Goal: Transaction & Acquisition: Purchase product/service

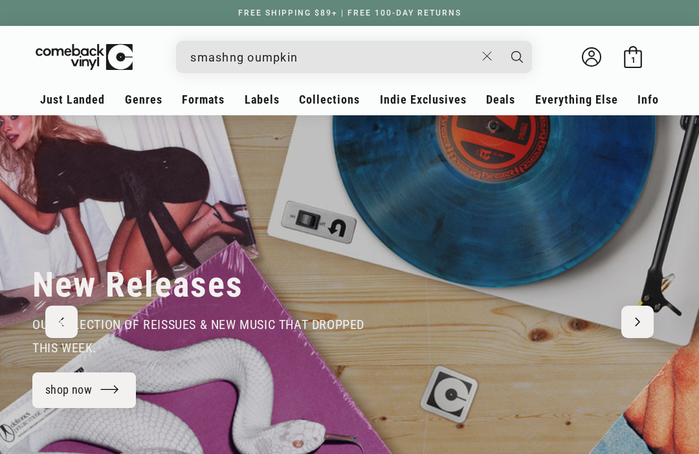
type input "smashng oumpkins"
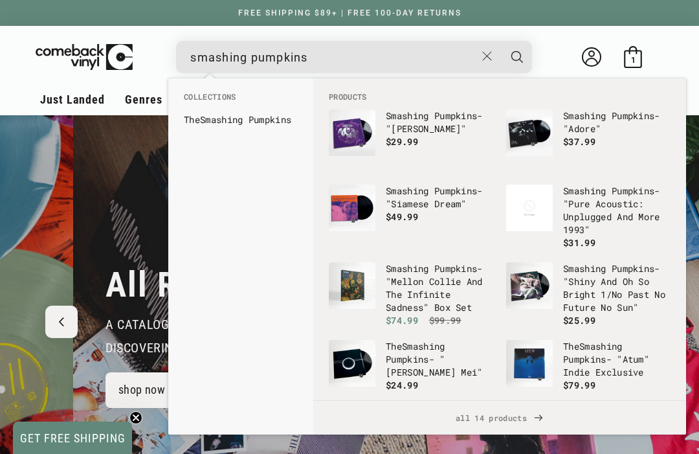
scroll to position [0, 1398]
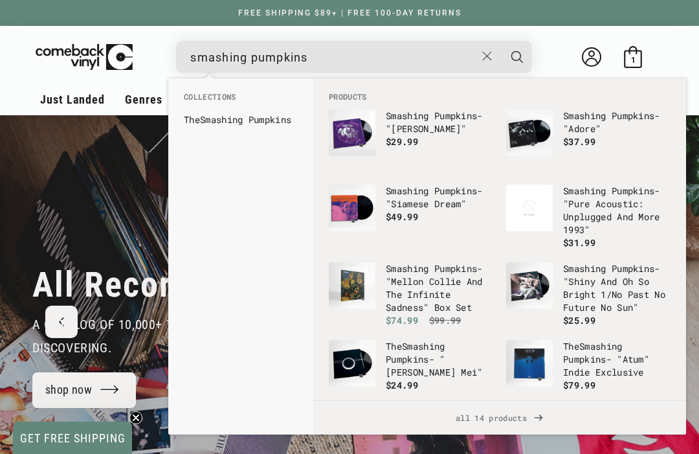
type input "smashing pumpkins"
click at [517, 56] on button "Search" at bounding box center [517, 57] width 32 height 32
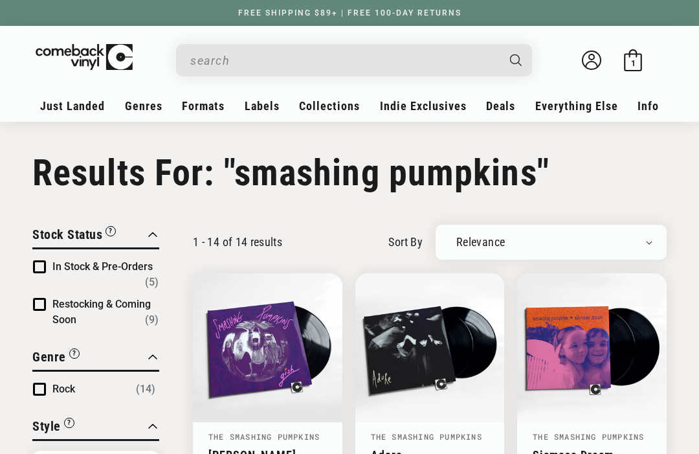
type input "smashing pumpkins"
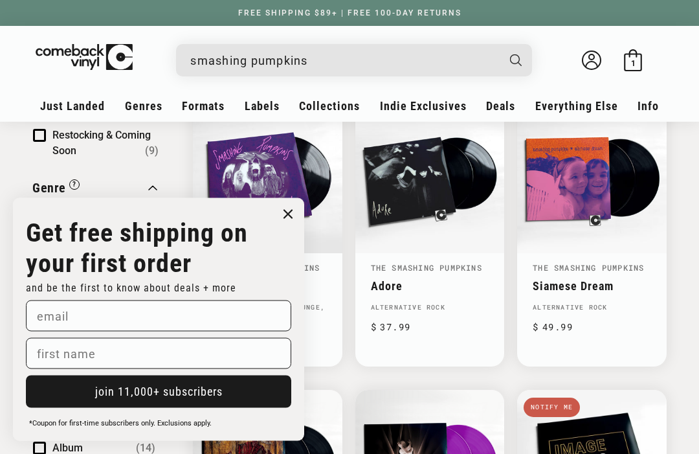
scroll to position [170, 0]
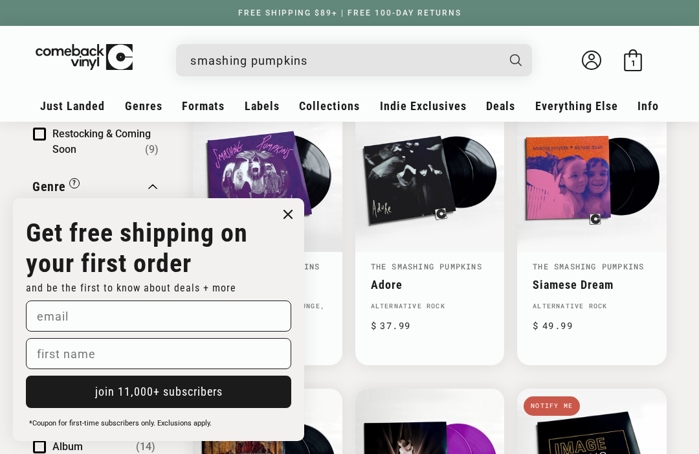
click at [461, 267] on link "The Smashing Pumpkins" at bounding box center [426, 266] width 111 height 10
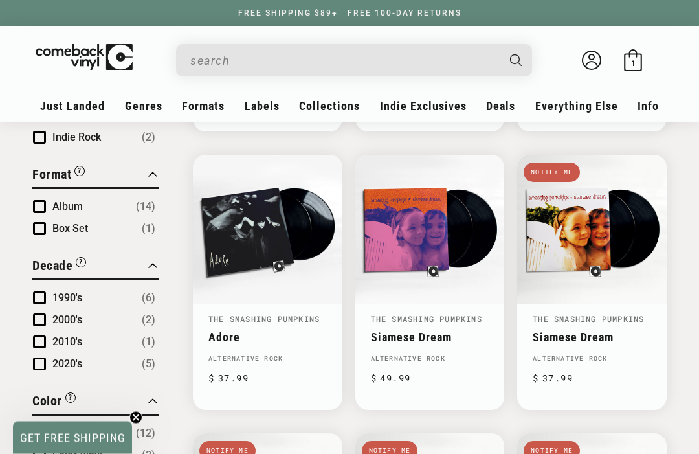
scroll to position [408, 0]
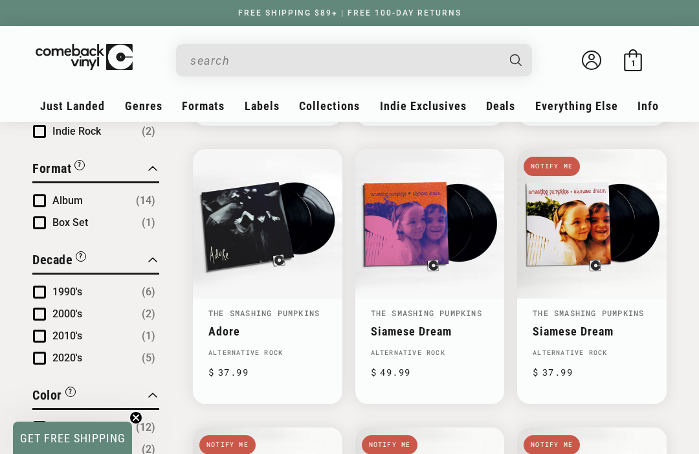
click at [292, 324] on link "Adore" at bounding box center [267, 331] width 118 height 14
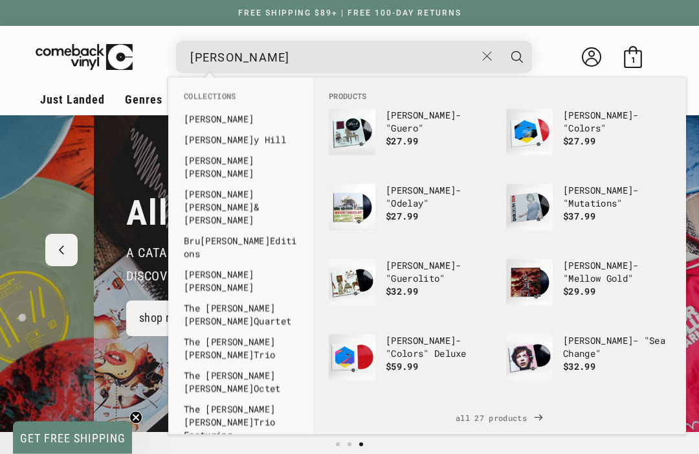
scroll to position [0, 1398]
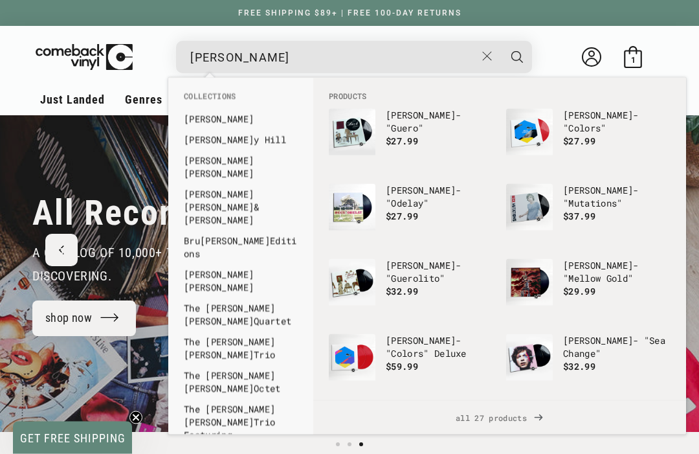
type input "[PERSON_NAME]"
click at [517, 56] on button "Search" at bounding box center [517, 57] width 32 height 32
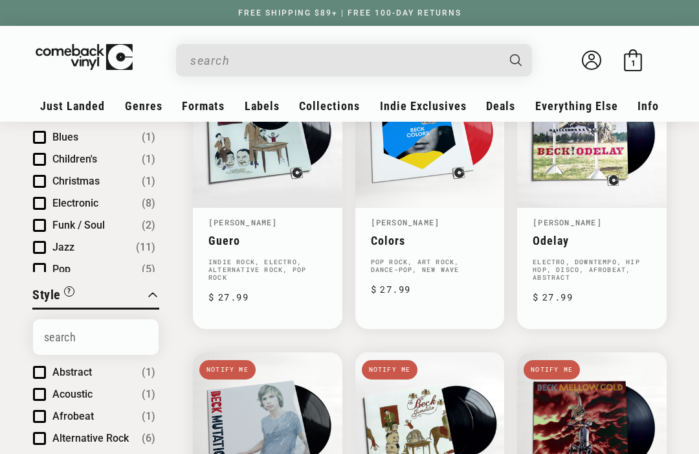
type input "[PERSON_NAME]"
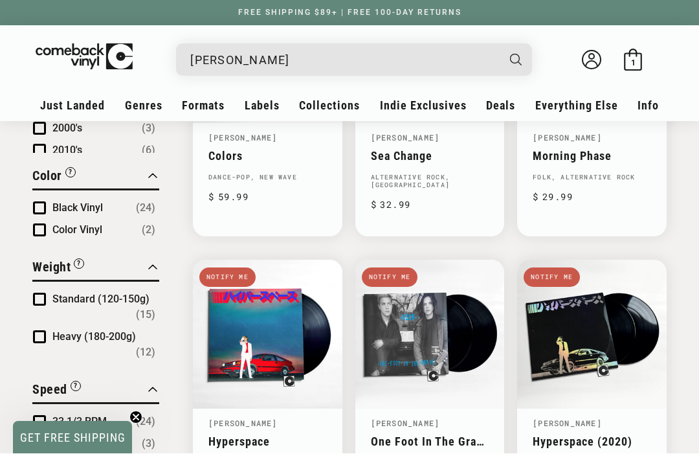
scroll to position [871, 0]
